Goal: Task Accomplishment & Management: Manage account settings

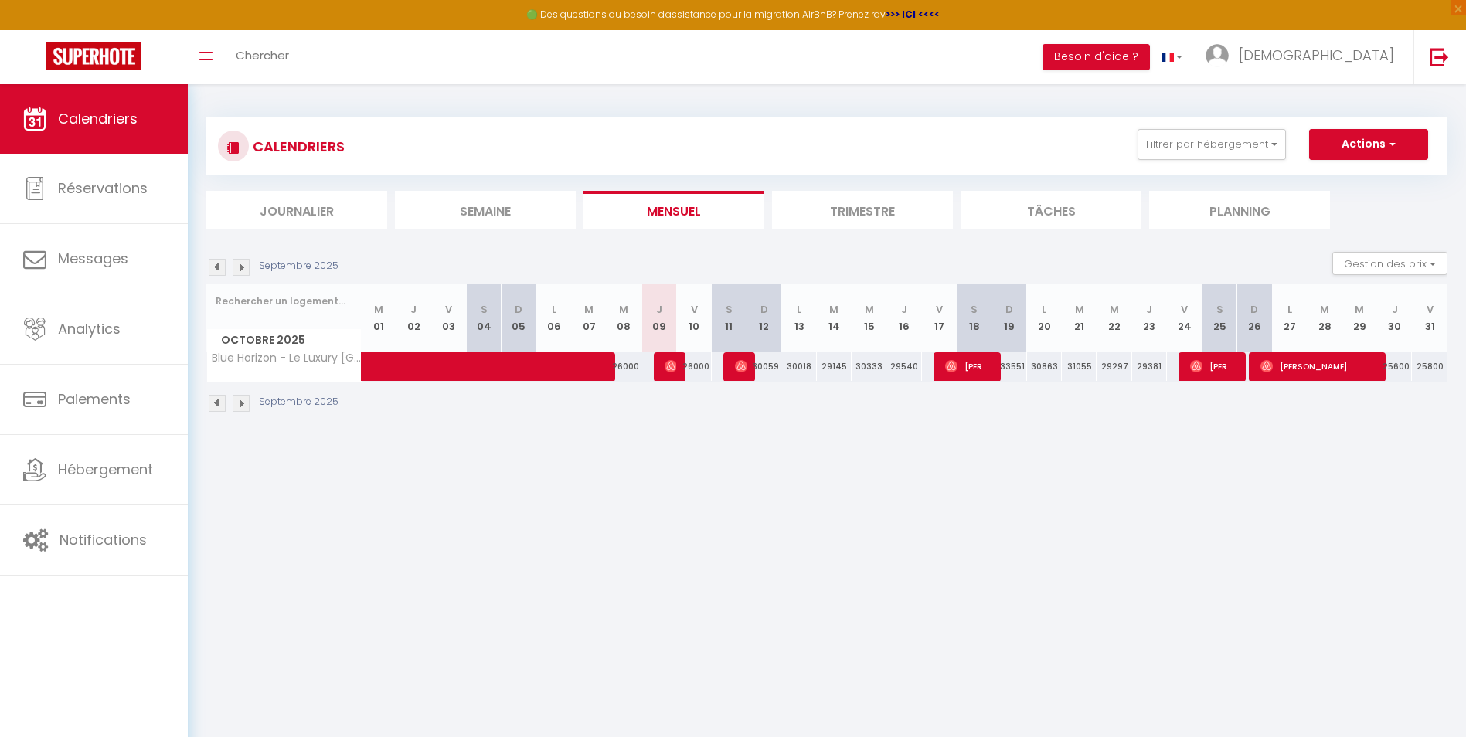
click at [769, 370] on div "30059" at bounding box center [764, 366] width 35 height 29
type input "30059"
type input "Dim 12 Octobre 2025"
type input "Lun 13 Octobre 2025"
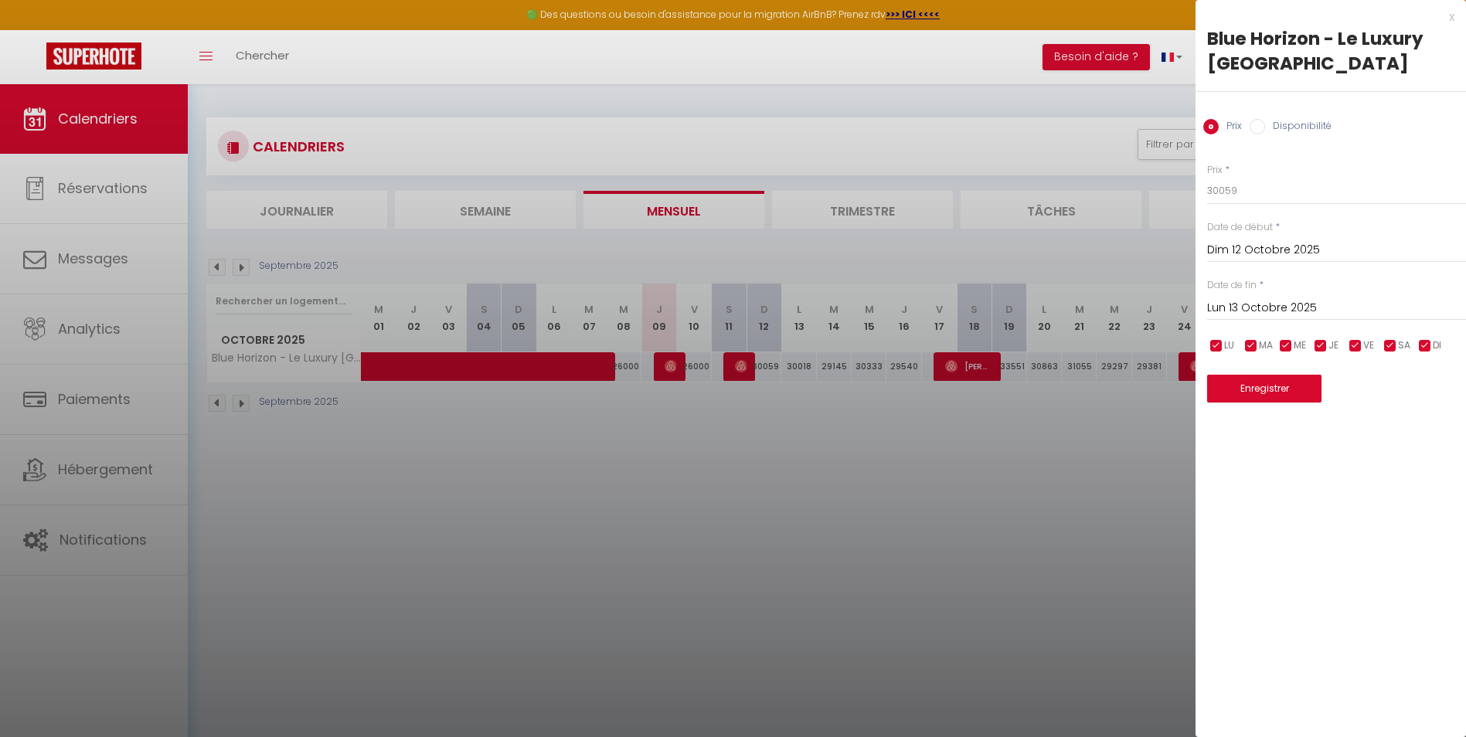
click at [1450, 19] on div "x" at bounding box center [1325, 17] width 259 height 19
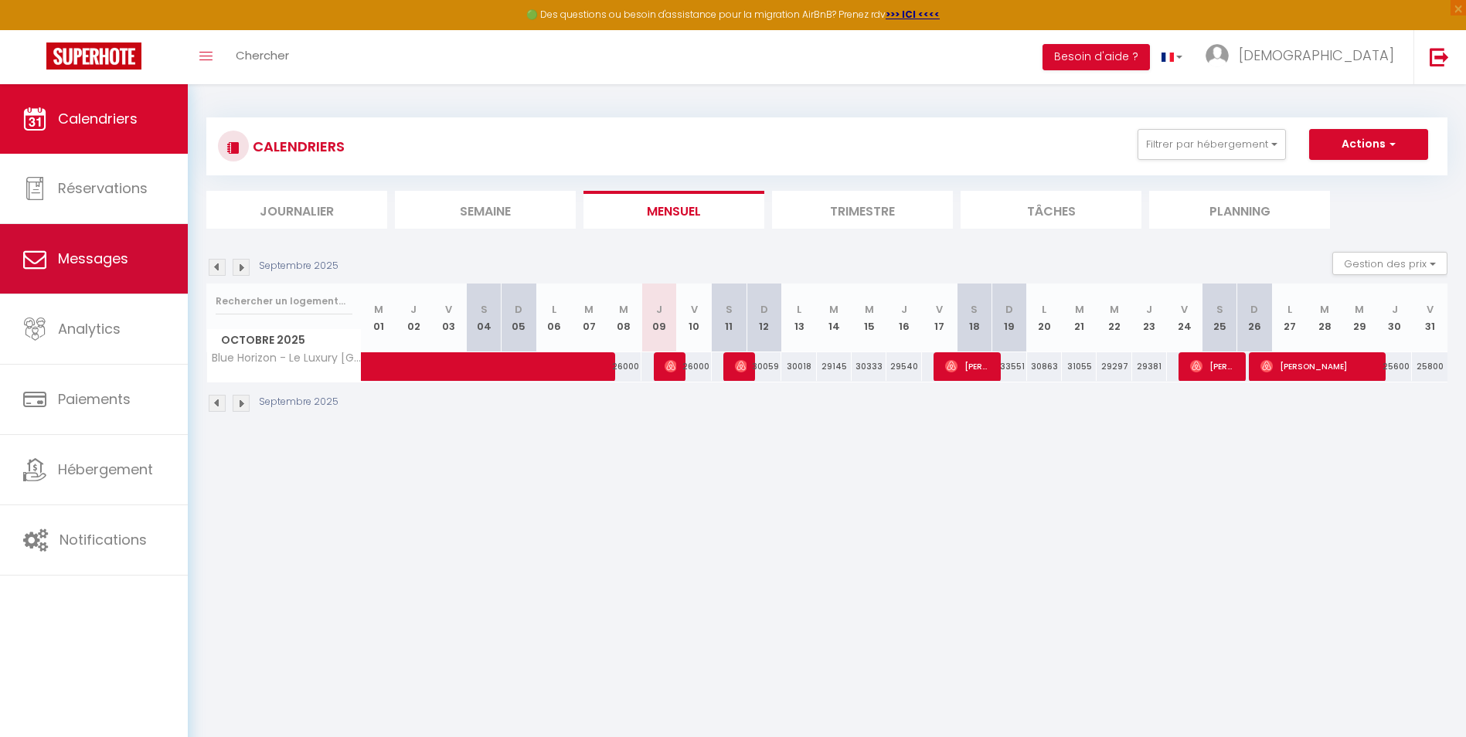
click at [96, 269] on link "Messages" at bounding box center [94, 259] width 188 height 70
select select "message"
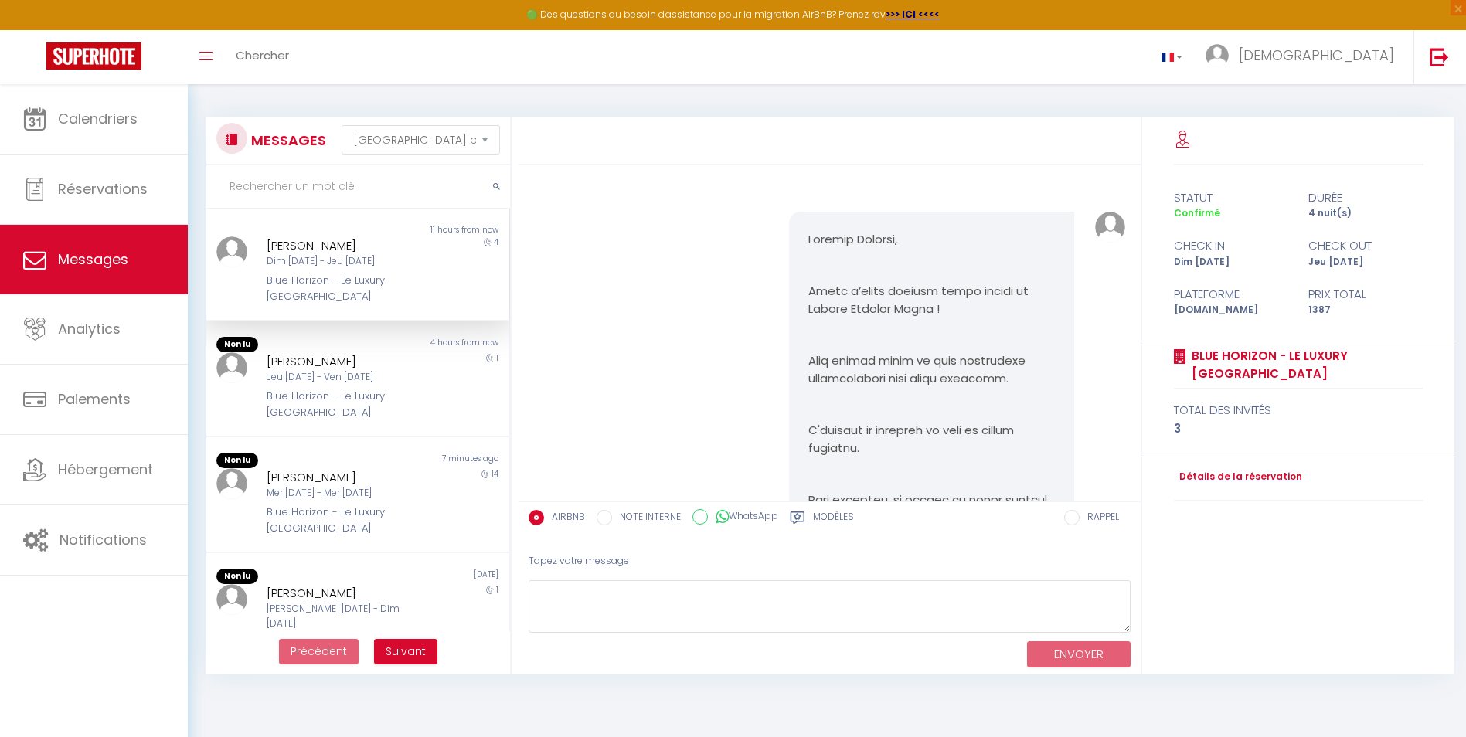
scroll to position [2256, 0]
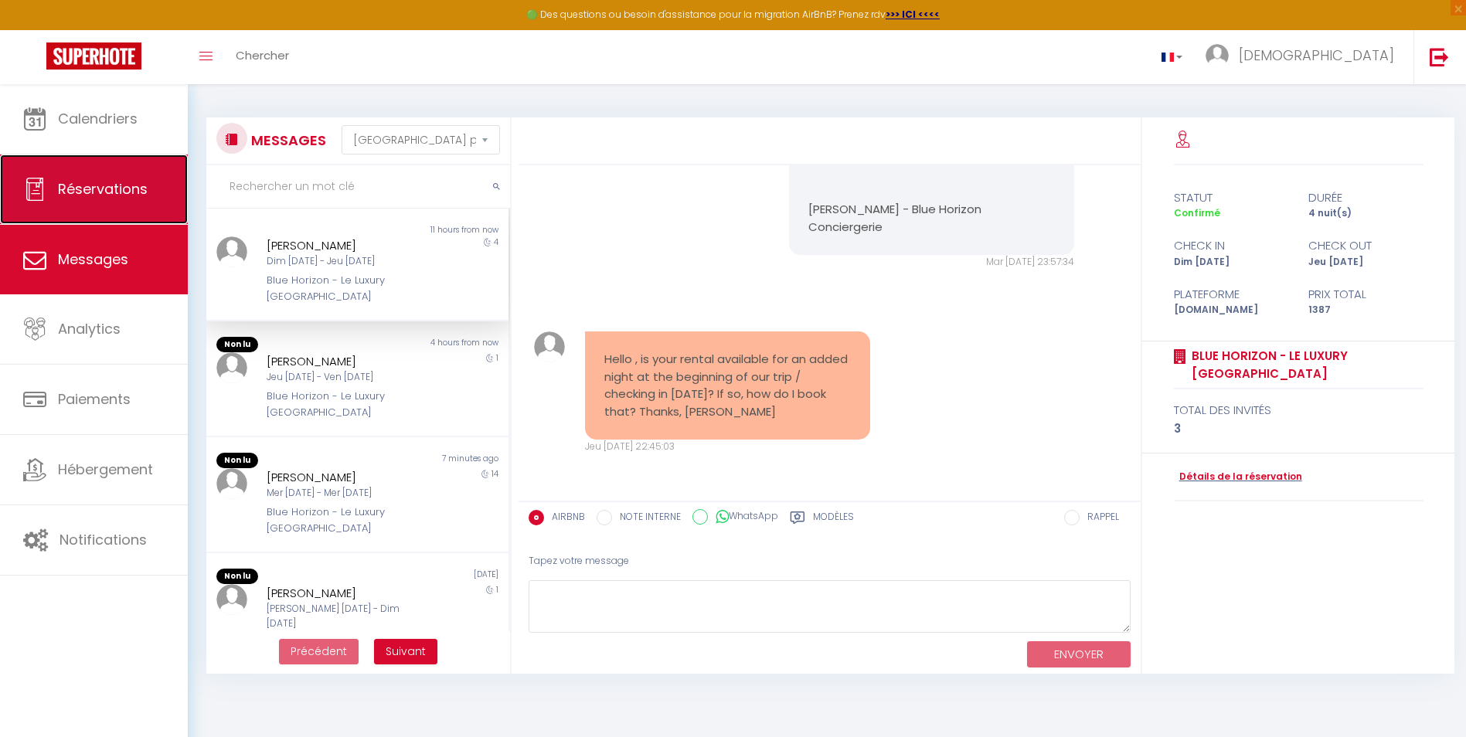
click at [103, 178] on link "Réservations" at bounding box center [94, 190] width 188 height 70
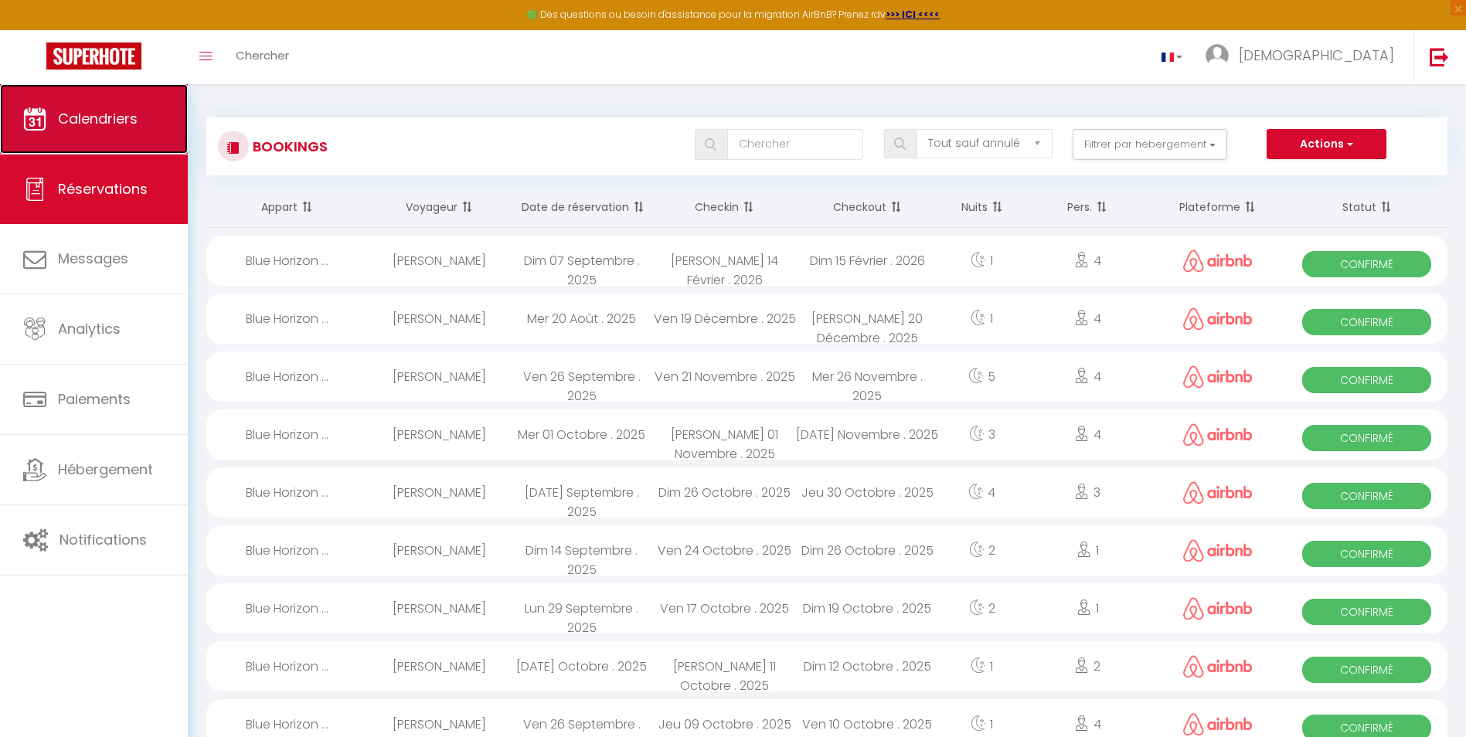
click at [73, 130] on link "Calendriers" at bounding box center [94, 119] width 188 height 70
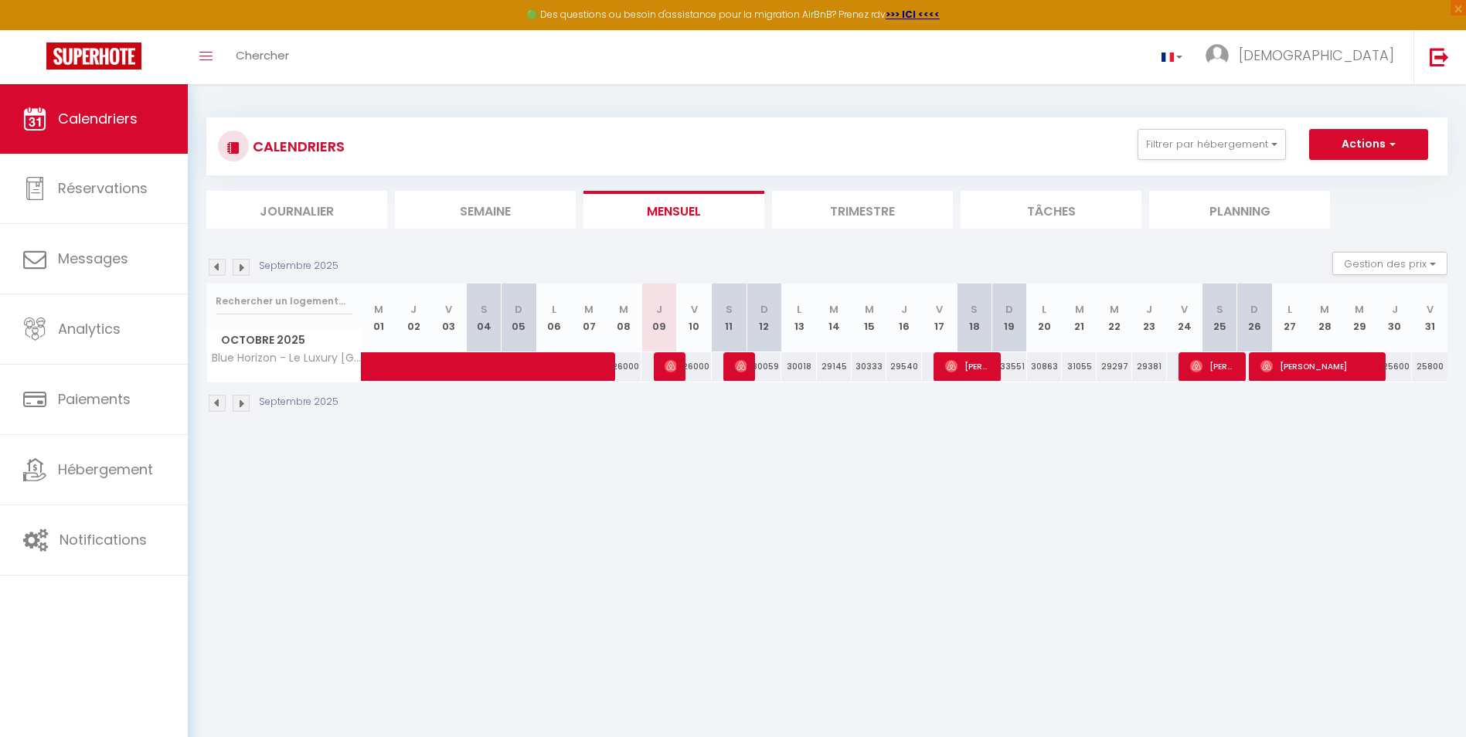
click at [862, 211] on li "Trimestre" at bounding box center [862, 210] width 181 height 38
